Goal: Information Seeking & Learning: Learn about a topic

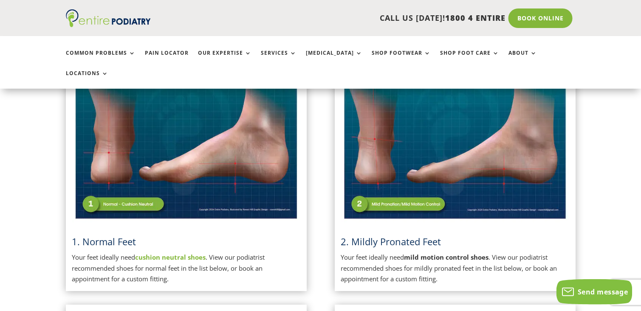
scroll to position [237, 0]
click at [400, 185] on img at bounding box center [455, 141] width 228 height 161
click at [390, 235] on span "2. Mildly Pronated Feet" at bounding box center [391, 241] width 100 height 13
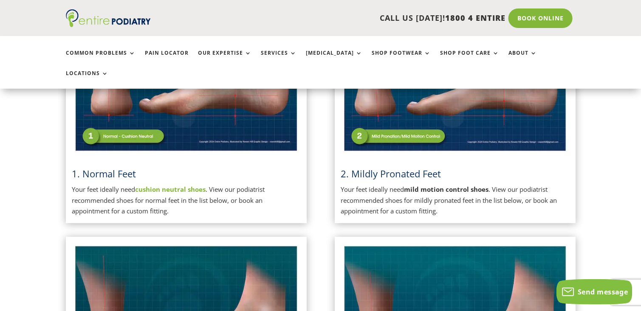
scroll to position [305, 0]
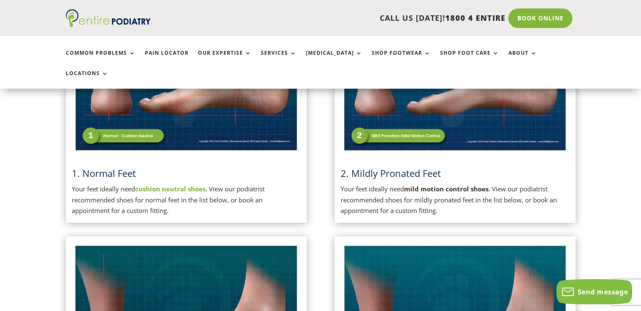
click at [407, 133] on div "2. Mildly Pronated Feet Your feet ideally need mild motion control shoes . View…" at bounding box center [455, 104] width 228 height 223
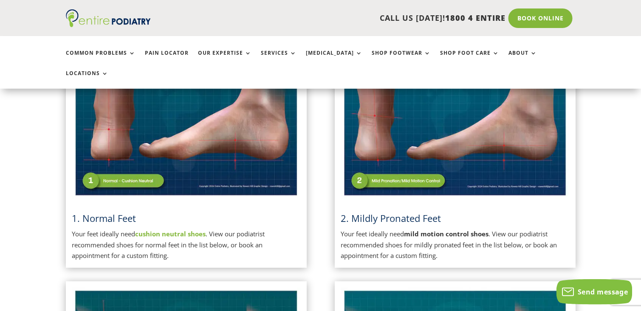
scroll to position [271, 0]
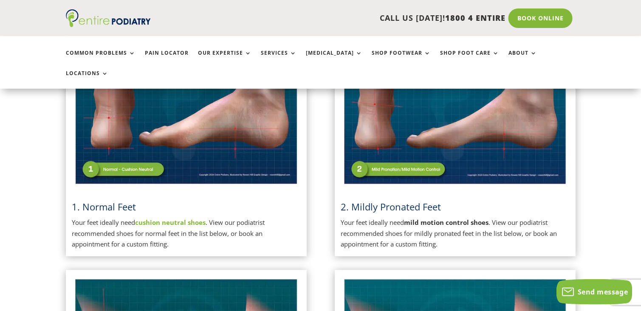
click at [411, 218] on strong "mild motion control shoes" at bounding box center [446, 222] width 85 height 8
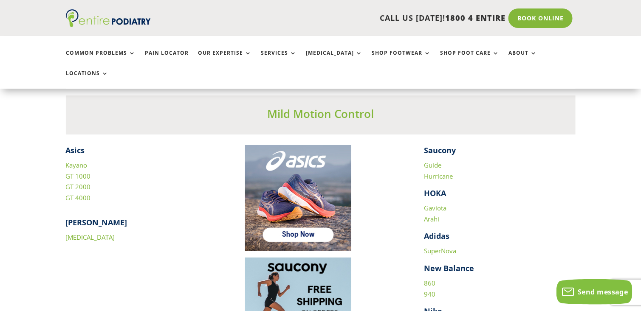
scroll to position [1155, 0]
click at [81, 233] on link "[MEDICAL_DATA]" at bounding box center [90, 237] width 49 height 8
click at [78, 194] on link "GT 4000" at bounding box center [78, 198] width 25 height 8
click at [82, 194] on link "GT 4000" at bounding box center [78, 198] width 25 height 8
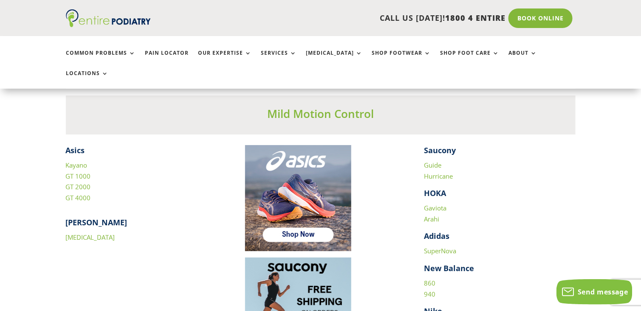
click at [430, 161] on link "Guide" at bounding box center [432, 165] width 17 height 8
click at [442, 172] on link "Hurricane" at bounding box center [438, 176] width 29 height 8
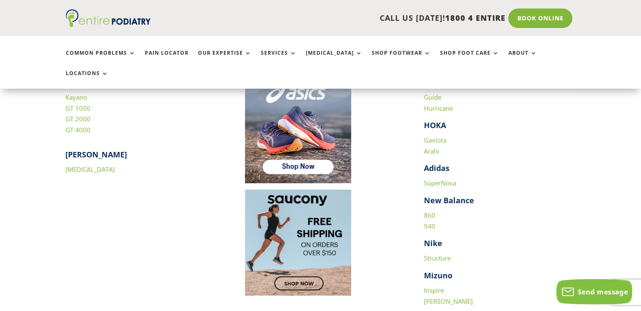
scroll to position [1224, 0]
click at [432, 286] on link "Inspire" at bounding box center [434, 290] width 20 height 8
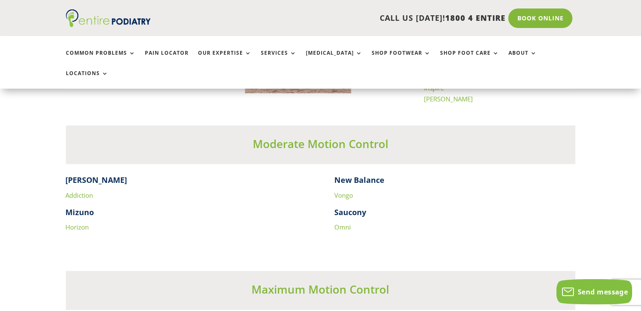
scroll to position [1428, 0]
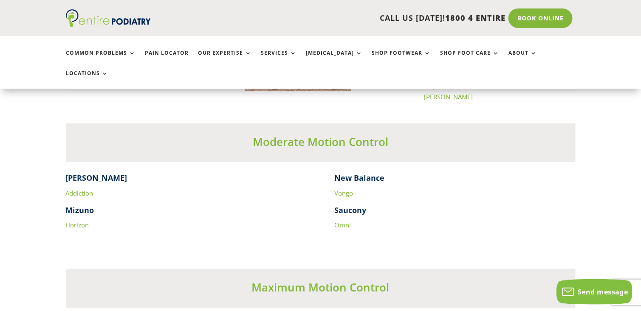
click at [346, 189] on link "Vongo" at bounding box center [344, 193] width 19 height 8
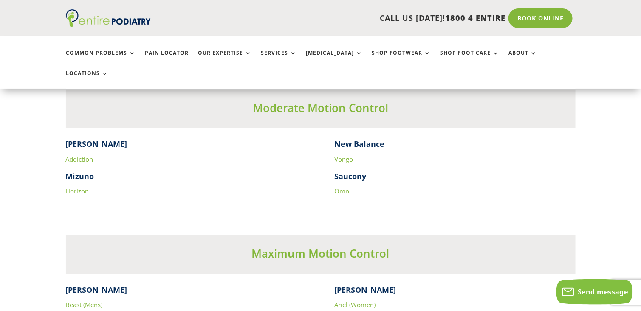
scroll to position [1462, 0]
click at [338, 187] on link "Omni" at bounding box center [343, 191] width 17 height 8
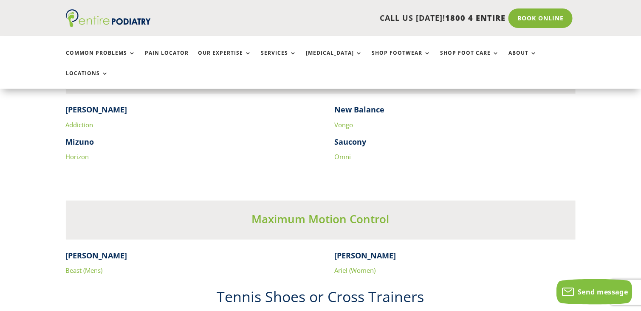
scroll to position [1496, 0]
click at [74, 153] on link "Horizon" at bounding box center [77, 157] width 23 height 8
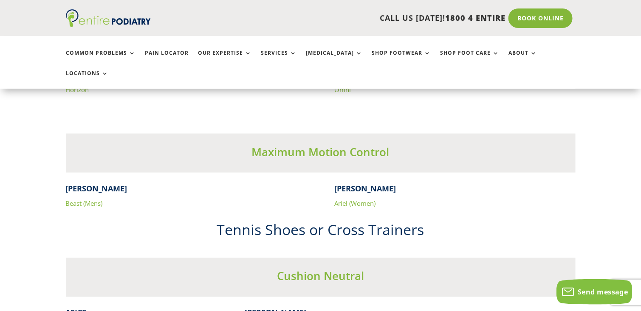
scroll to position [1564, 0]
click at [342, 199] on link "Ariel (Women)" at bounding box center [355, 203] width 41 height 8
click at [462, 183] on h4 "[PERSON_NAME]" at bounding box center [455, 190] width 241 height 15
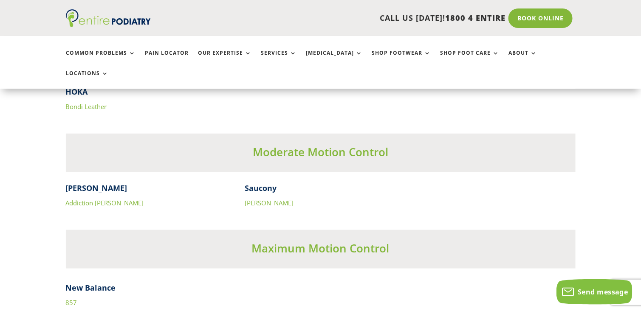
scroll to position [2683, 0]
click at [266, 198] on link "[PERSON_NAME]" at bounding box center [269, 202] width 49 height 8
click at [94, 198] on link "Addiction [PERSON_NAME]" at bounding box center [105, 202] width 78 height 8
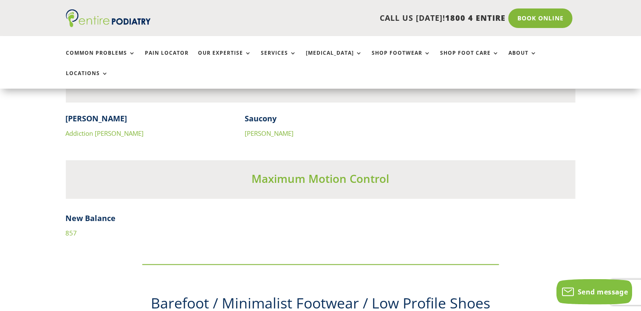
scroll to position [2751, 0]
